Goal: Transaction & Acquisition: Purchase product/service

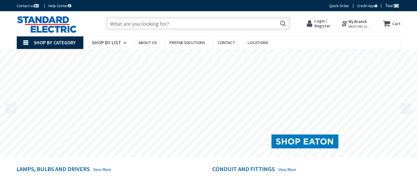
click at [182, 21] on input "text" at bounding box center [197, 24] width 185 height 14
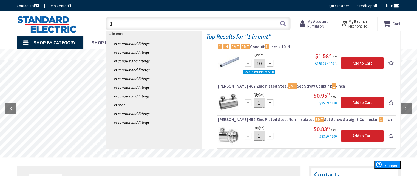
type input "1"
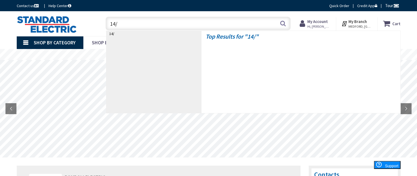
type input "14/2"
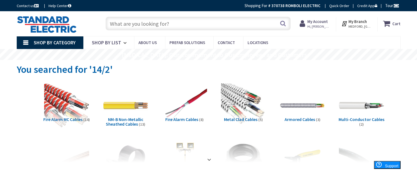
click at [190, 17] on input "text" at bounding box center [197, 24] width 185 height 14
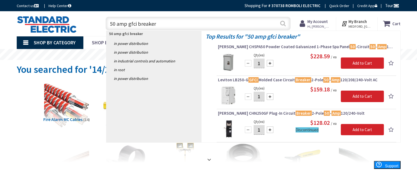
type input "50 amp gfci breaker"
click at [284, 23] on button "Search" at bounding box center [282, 23] width 7 height 12
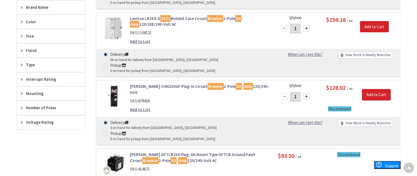
scroll to position [241, 0]
